Goal: Task Accomplishment & Management: Use online tool/utility

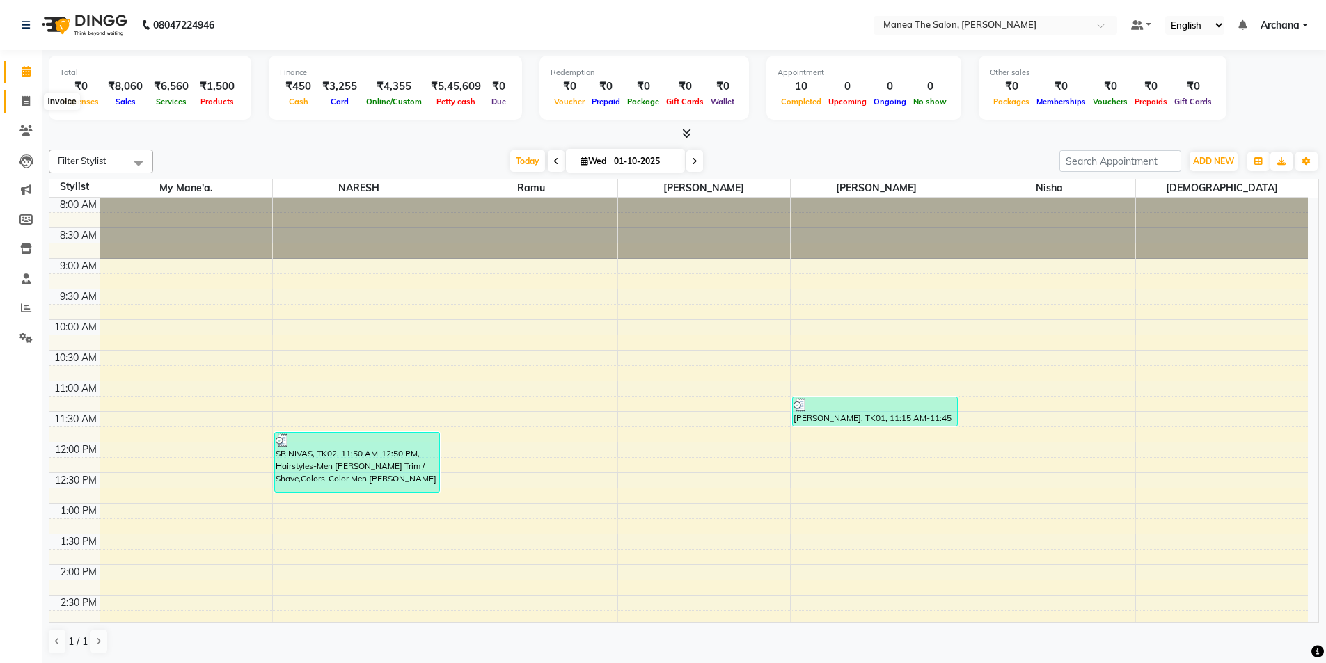
click at [27, 104] on icon at bounding box center [26, 101] width 8 height 10
select select "service"
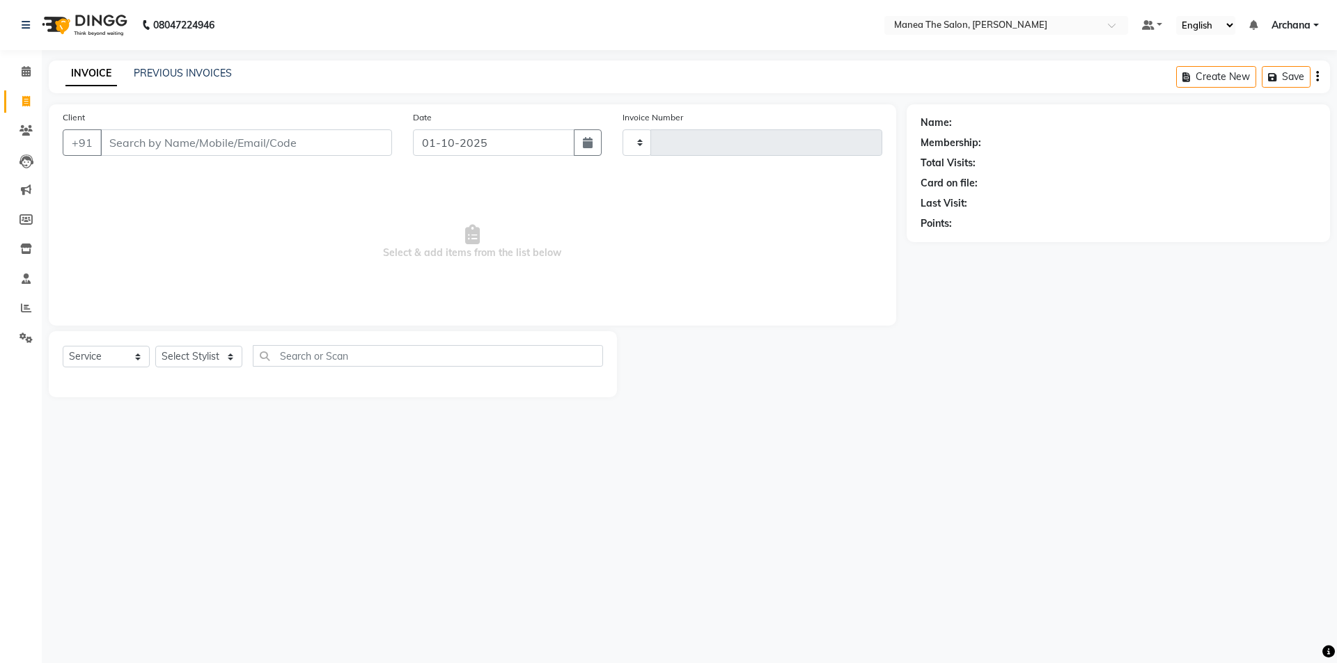
type input "1830"
select select "6846"
click at [219, 72] on link "PREVIOUS INVOICES" at bounding box center [183, 73] width 98 height 13
